Goal: Information Seeking & Learning: Learn about a topic

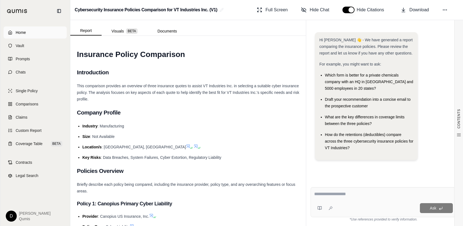
click at [25, 31] on span "Home" at bounding box center [21, 32] width 10 height 5
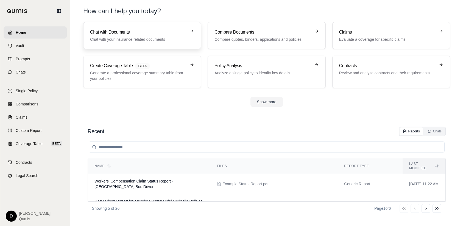
click at [136, 40] on p "Chat with your insurance related documents" at bounding box center [138, 39] width 96 height 5
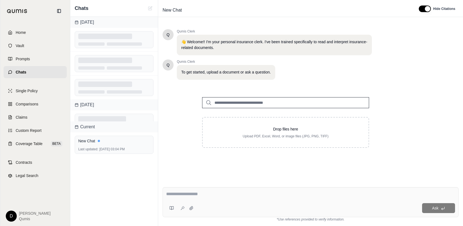
click at [240, 103] on input "search" at bounding box center [285, 102] width 167 height 11
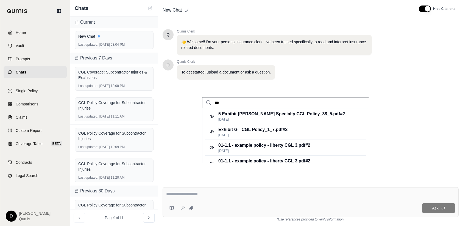
type input "***"
click at [244, 12] on div "New Chat" at bounding box center [286, 10] width 252 height 9
click at [289, 130] on div "Exhibit G - CGL Policy_1_7.pdf #2 May 13, 2025" at bounding box center [285, 132] width 161 height 16
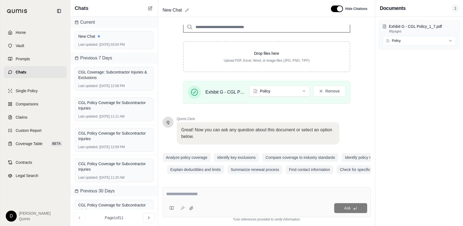
scroll to position [77, 0]
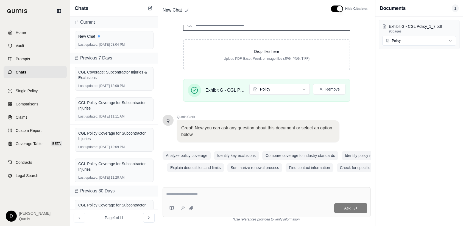
click at [202, 193] on textarea at bounding box center [266, 193] width 201 height 7
type textarea "*"
type textarea "**********"
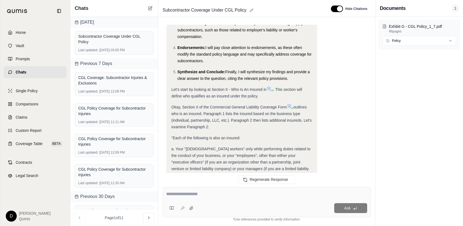
scroll to position [0, 0]
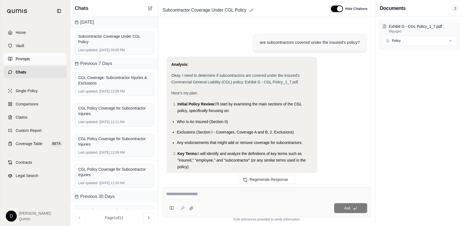
click at [24, 58] on span "Prompts" at bounding box center [23, 58] width 14 height 5
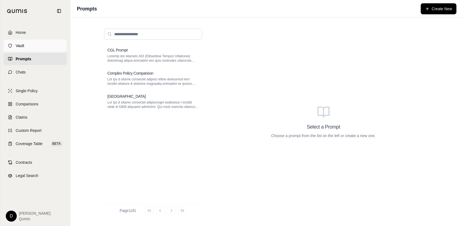
click at [35, 46] on link "Vault" at bounding box center [35, 46] width 63 height 12
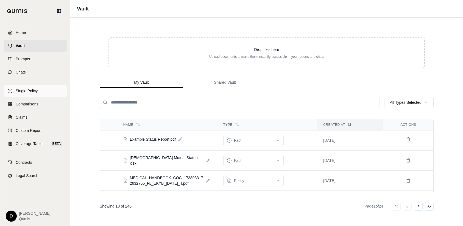
click at [36, 91] on span "Single Policy" at bounding box center [27, 90] width 22 height 5
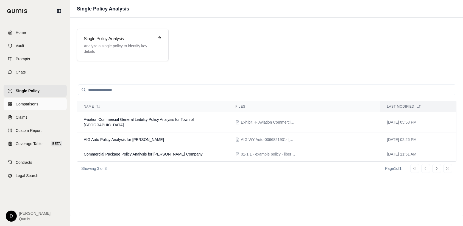
click at [37, 104] on span "Comparisons" at bounding box center [27, 103] width 23 height 5
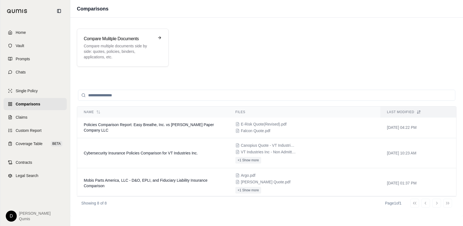
scroll to position [65, 0]
click at [136, 155] on td "Cybersecurity Insurance Policies Comparison for VT Industries Inc." at bounding box center [153, 153] width 152 height 30
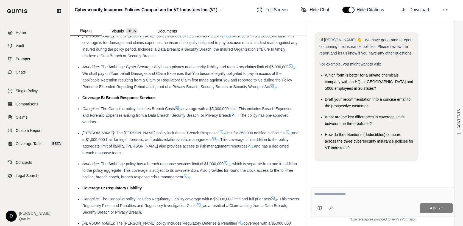
scroll to position [825, 0]
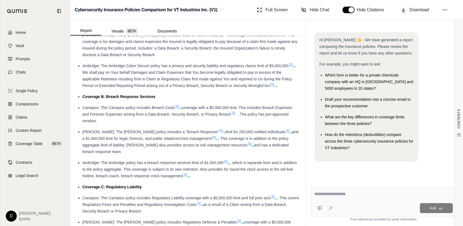
click at [347, 9] on button "button" at bounding box center [349, 10] width 12 height 7
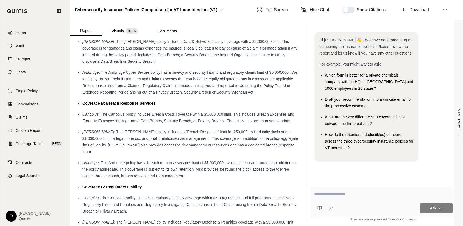
click at [347, 9] on button "button" at bounding box center [349, 10] width 12 height 7
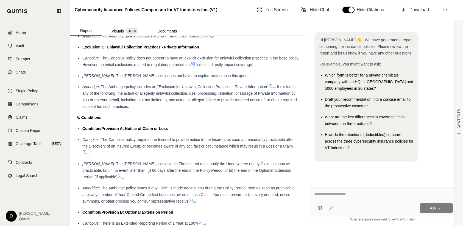
scroll to position [1594, 0]
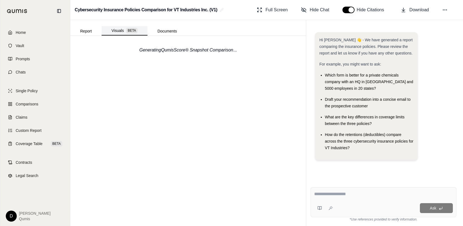
click at [127, 28] on span "BETA" at bounding box center [132, 30] width 12 height 5
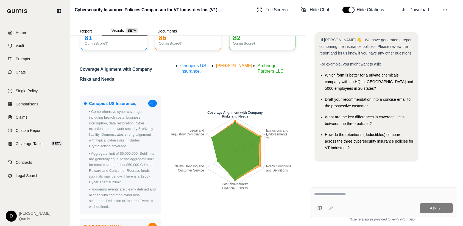
scroll to position [0, 0]
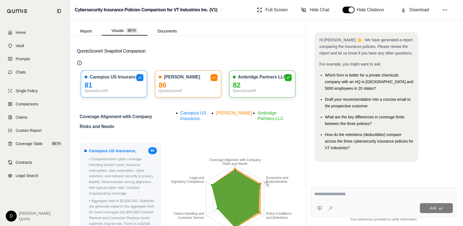
click at [170, 26] on div "Report Visuals BETA Documents" at bounding box center [128, 29] width 116 height 11
click at [170, 28] on button "Documents" at bounding box center [166, 31] width 39 height 9
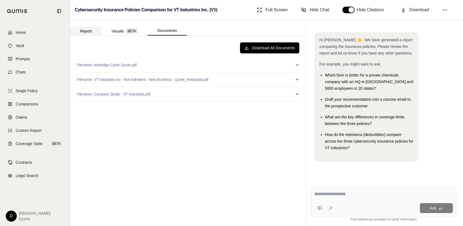
click at [95, 30] on button "Report" at bounding box center [85, 31] width 31 height 9
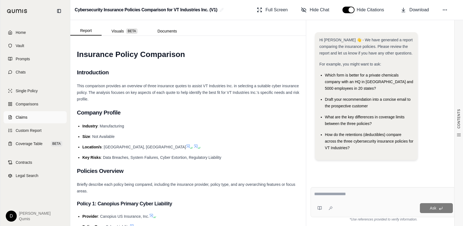
click at [26, 119] on span "Claims" at bounding box center [22, 116] width 12 height 5
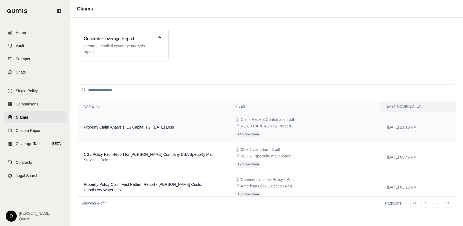
click at [133, 130] on td "Property Claim Analysis: LS Capital TGI Friday's Loss" at bounding box center [153, 127] width 152 height 30
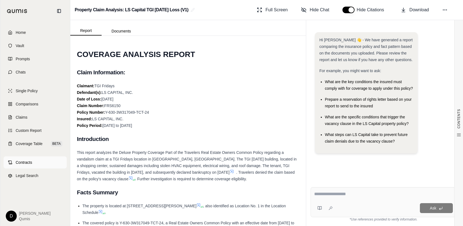
click at [20, 158] on link "Contracts" at bounding box center [35, 162] width 63 height 12
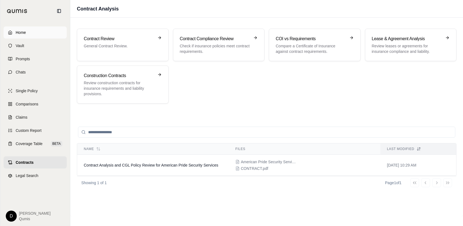
click at [22, 31] on span "Home" at bounding box center [21, 32] width 10 height 5
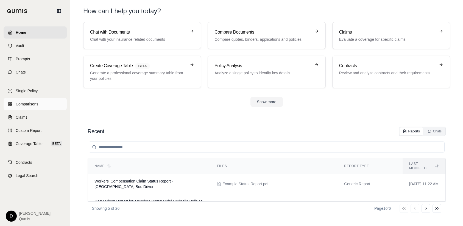
click at [19, 103] on span "Comparisons" at bounding box center [27, 103] width 23 height 5
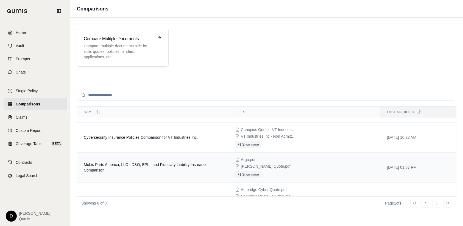
scroll to position [86, 0]
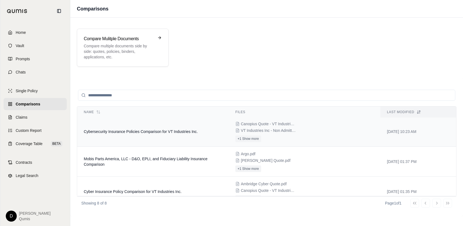
click at [156, 133] on span "Cybersecurity Insurance Policies Comparison for VT Industries Inc." at bounding box center [141, 131] width 114 height 4
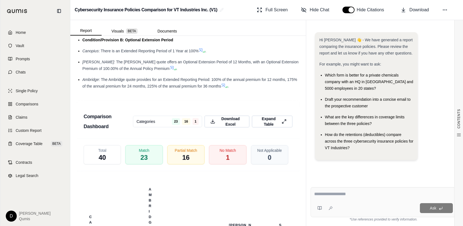
scroll to position [1594, 0]
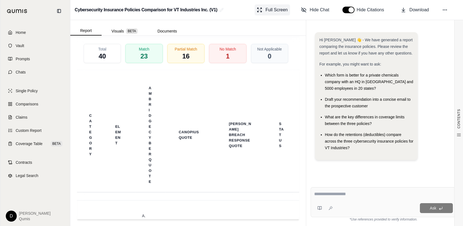
click at [275, 9] on span "Full Screen" at bounding box center [277, 10] width 22 height 7
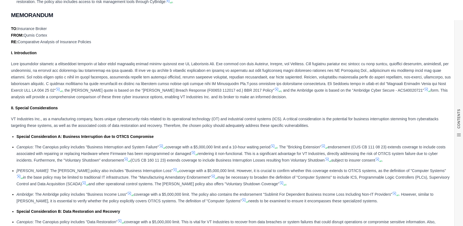
scroll to position [0, 0]
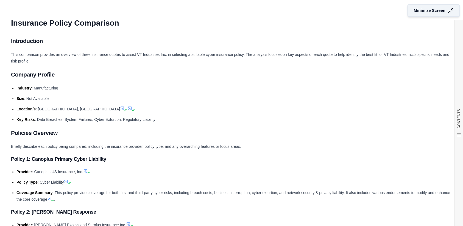
click at [444, 7] on button "Minimize Screen" at bounding box center [434, 10] width 52 height 13
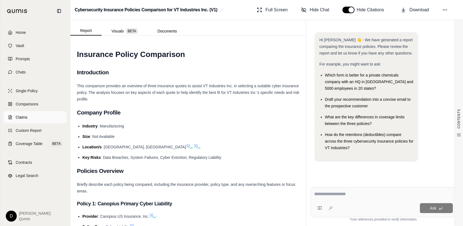
click at [21, 116] on span "Claims" at bounding box center [22, 116] width 12 height 5
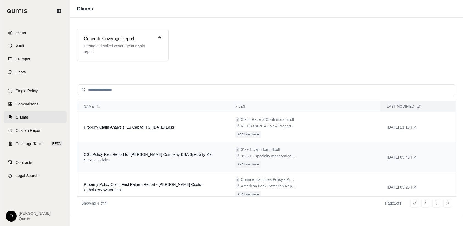
click at [158, 156] on td "CGL Policy Fact Report for E J Rohn Company DBA Specialty Mat Services Claim" at bounding box center [153, 157] width 152 height 30
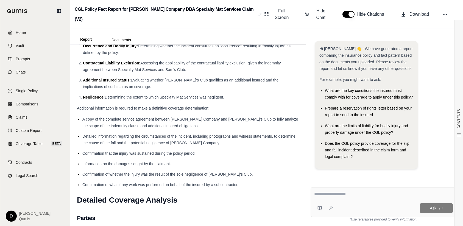
scroll to position [803, 0]
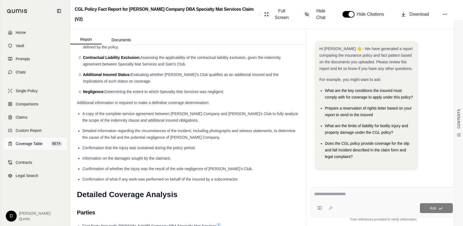
click at [22, 142] on span "Coverage Table" at bounding box center [29, 143] width 27 height 5
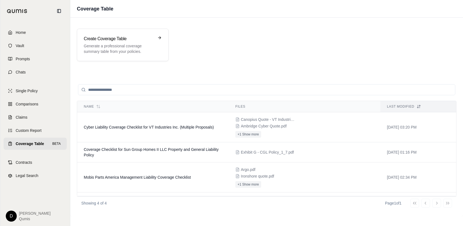
click at [125, 89] on input "search" at bounding box center [266, 89] width 377 height 11
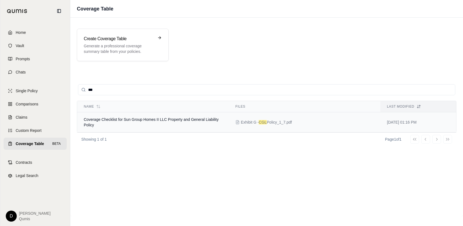
type input "***"
click at [149, 120] on span "Coverage Checklist for Sun Group Homes II LLC Property and General Liability Po…" at bounding box center [151, 122] width 135 height 10
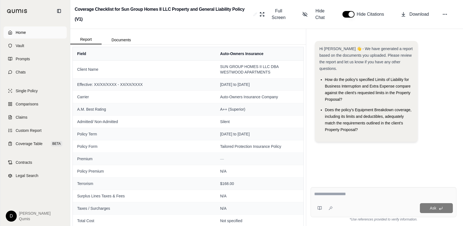
click at [29, 31] on link "Home" at bounding box center [35, 32] width 63 height 12
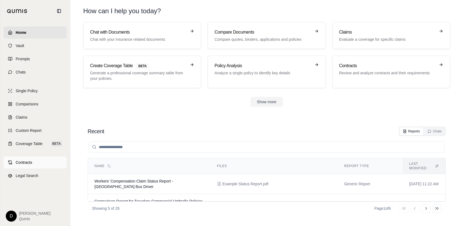
click at [22, 162] on span "Contracts" at bounding box center [24, 161] width 16 height 5
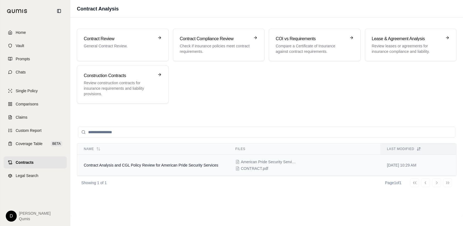
click at [117, 165] on span "Contract Analysis and CGL Policy Review for American Pride Security Services" at bounding box center [151, 165] width 135 height 4
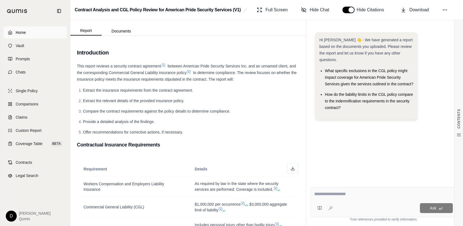
click at [20, 32] on span "Home" at bounding box center [21, 32] width 10 height 5
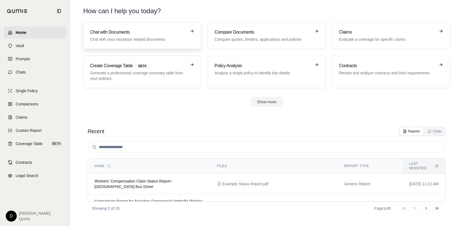
click at [127, 28] on link "Chat with Documents Chat with your insurance related documents" at bounding box center [142, 35] width 118 height 27
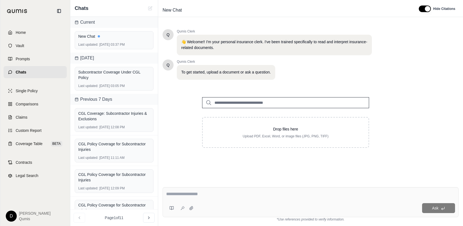
click at [231, 103] on input "search" at bounding box center [285, 102] width 167 height 11
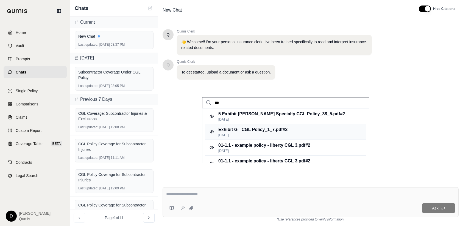
type input "***"
click at [249, 131] on p "Exhibit G - CGL Policy_1_7.pdf #2" at bounding box center [252, 129] width 69 height 7
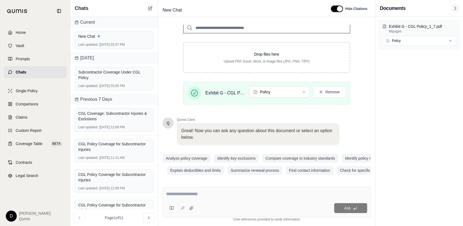
scroll to position [77, 0]
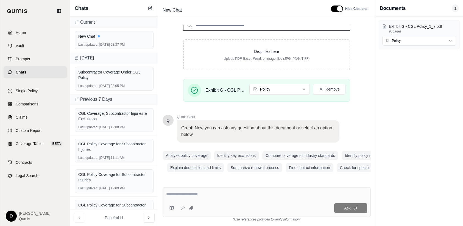
click at [187, 194] on textarea at bounding box center [266, 193] width 201 height 7
type textarea "*"
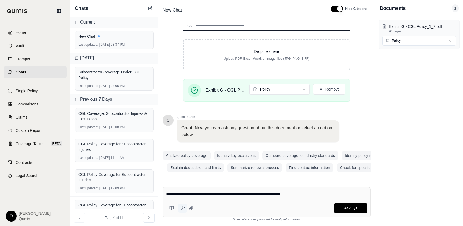
type textarea "**********"
click at [182, 207] on icon at bounding box center [182, 207] width 4 height 4
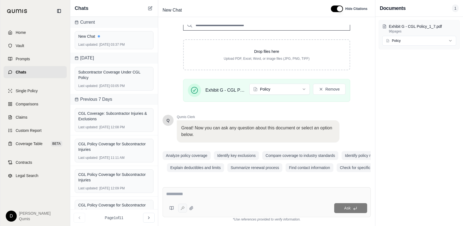
type textarea "**********"
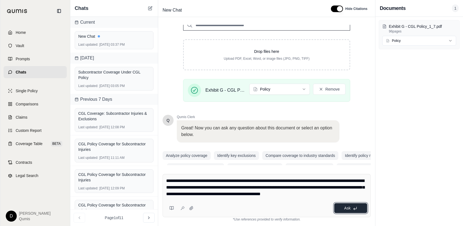
click at [349, 209] on span "Ask" at bounding box center [347, 207] width 6 height 4
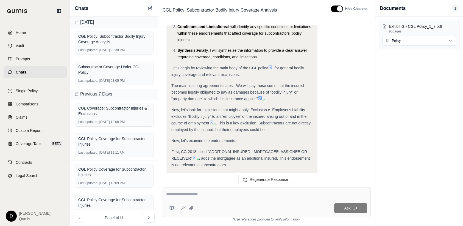
scroll to position [165, 0]
click at [340, 10] on button "button" at bounding box center [337, 8] width 12 height 7
click at [340, 10] on button "button" at bounding box center [335, 8] width 12 height 7
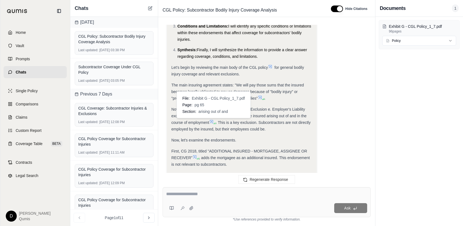
click at [213, 122] on icon at bounding box center [211, 121] width 3 height 3
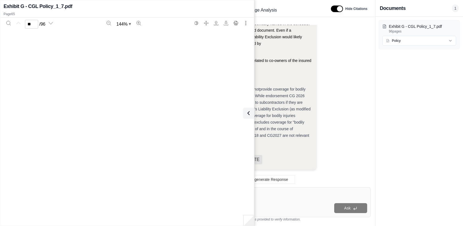
type input "**"
click at [249, 113] on icon at bounding box center [247, 113] width 7 height 7
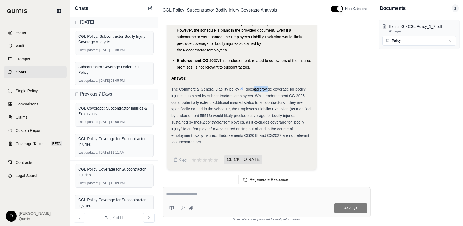
drag, startPoint x: 255, startPoint y: 89, endPoint x: 271, endPoint y: 89, distance: 16.8
click at [271, 89] on div "The Commercial General Liability policy does not provide coverage for bodily in…" at bounding box center [241, 115] width 141 height 59
click at [29, 90] on span "Single Policy" at bounding box center [27, 90] width 22 height 5
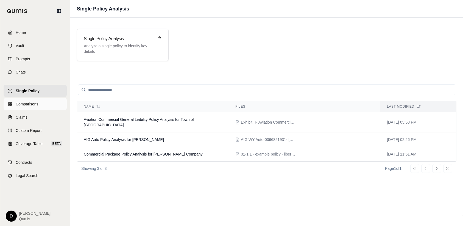
click at [23, 106] on span "Comparisons" at bounding box center [27, 103] width 23 height 5
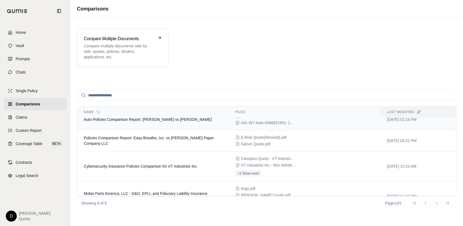
scroll to position [52, 0]
click at [245, 162] on span "VT Industries Inc - Non Admitted - New Business - Quote_Redacted.pdf" at bounding box center [268, 164] width 55 height 5
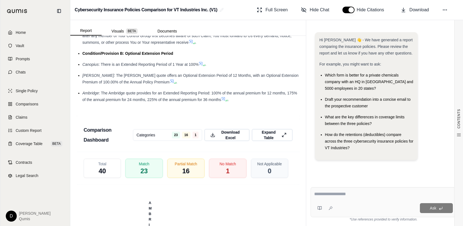
scroll to position [1479, 0]
click at [277, 10] on span "Full Screen" at bounding box center [277, 10] width 22 height 7
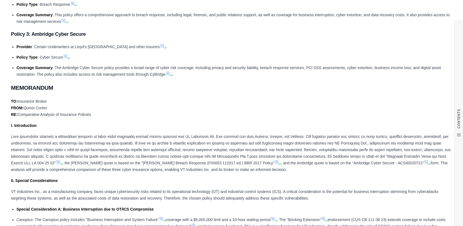
scroll to position [0, 0]
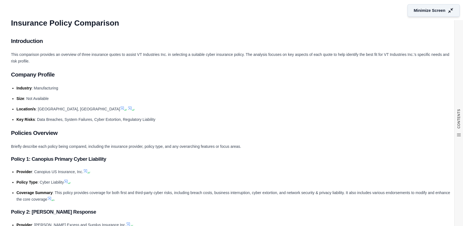
click at [416, 11] on span "Minimize Screen" at bounding box center [430, 11] width 32 height 6
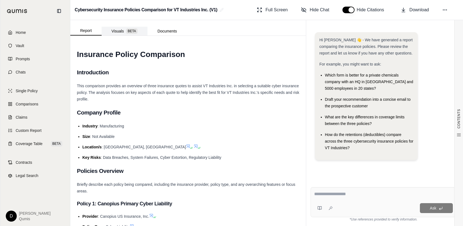
click at [119, 32] on button "Visuals BETA" at bounding box center [125, 31] width 46 height 9
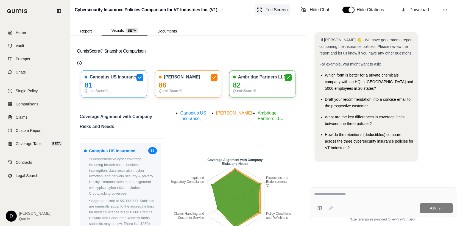
click at [282, 11] on span "Full Screen" at bounding box center [277, 10] width 22 height 7
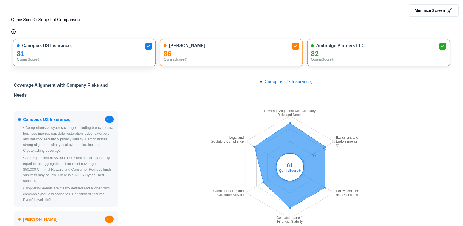
click at [106, 55] on div "81" at bounding box center [84, 54] width 135 height 6
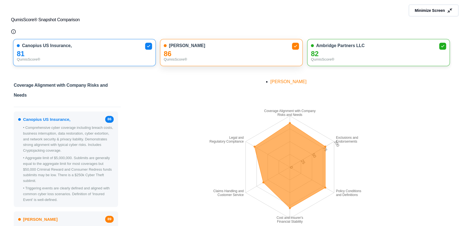
click at [211, 55] on div "86" at bounding box center [231, 54] width 135 height 6
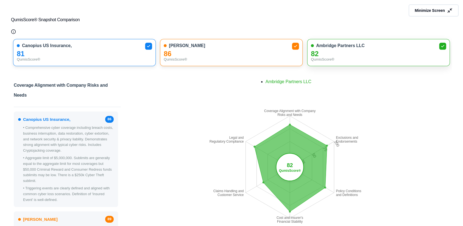
click at [403, 52] on div "82" at bounding box center [378, 54] width 135 height 6
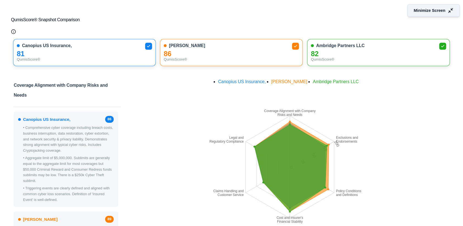
click at [433, 9] on span "Minimize Screen" at bounding box center [430, 11] width 32 height 6
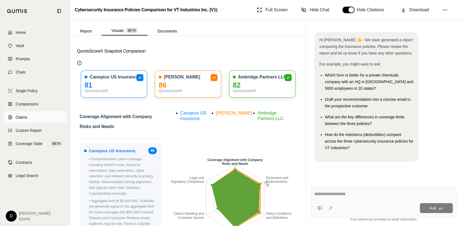
click at [20, 118] on span "Claims" at bounding box center [22, 116] width 12 height 5
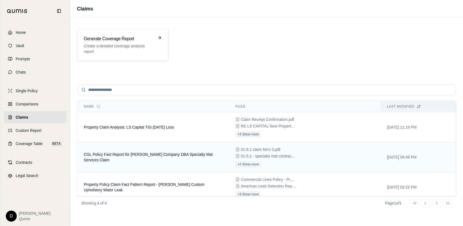
click at [128, 152] on span "CGL Policy Fact Report for E J Rohn Company DBA Specialty Mat Services Claim" at bounding box center [148, 157] width 129 height 10
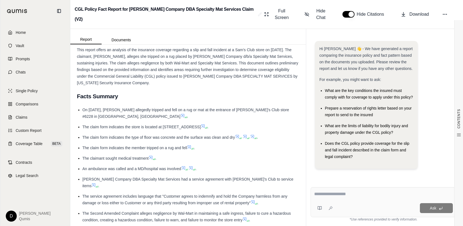
scroll to position [131, 0]
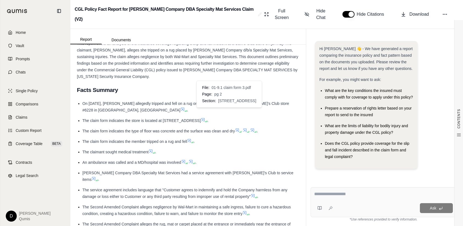
click at [205, 117] on icon at bounding box center [203, 119] width 4 height 4
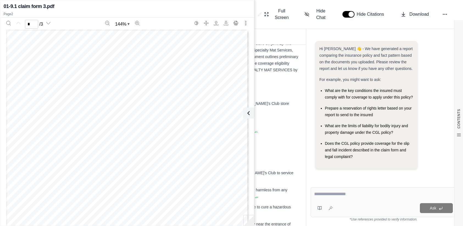
scroll to position [314, 0]
type input "*"
click at [249, 111] on icon at bounding box center [247, 113] width 7 height 7
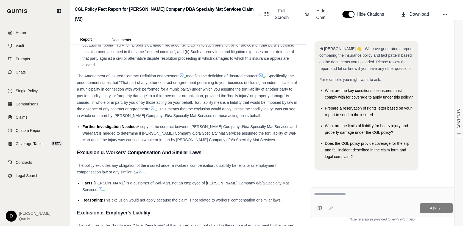
scroll to position [1292, 0]
